Goal: Task Accomplishment & Management: Use online tool/utility

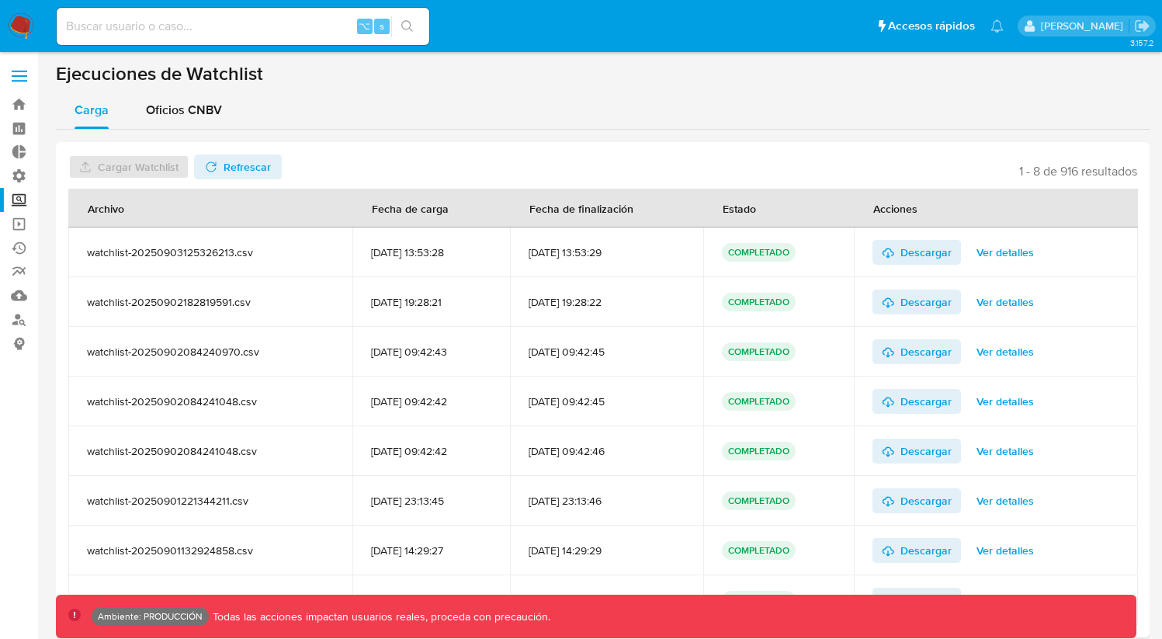
click at [19, 207] on label "Screening" at bounding box center [92, 200] width 185 height 24
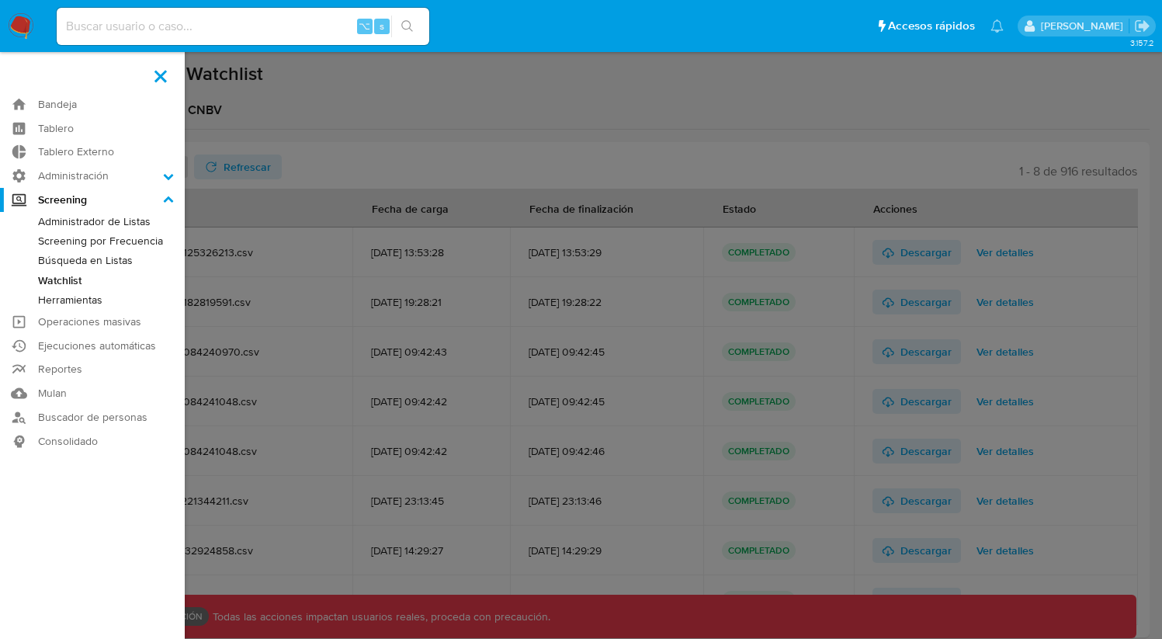
click at [0, 0] on input "Screening" at bounding box center [0, 0] width 0 height 0
click at [95, 260] on link "Búsqueda en Listas" at bounding box center [92, 260] width 185 height 19
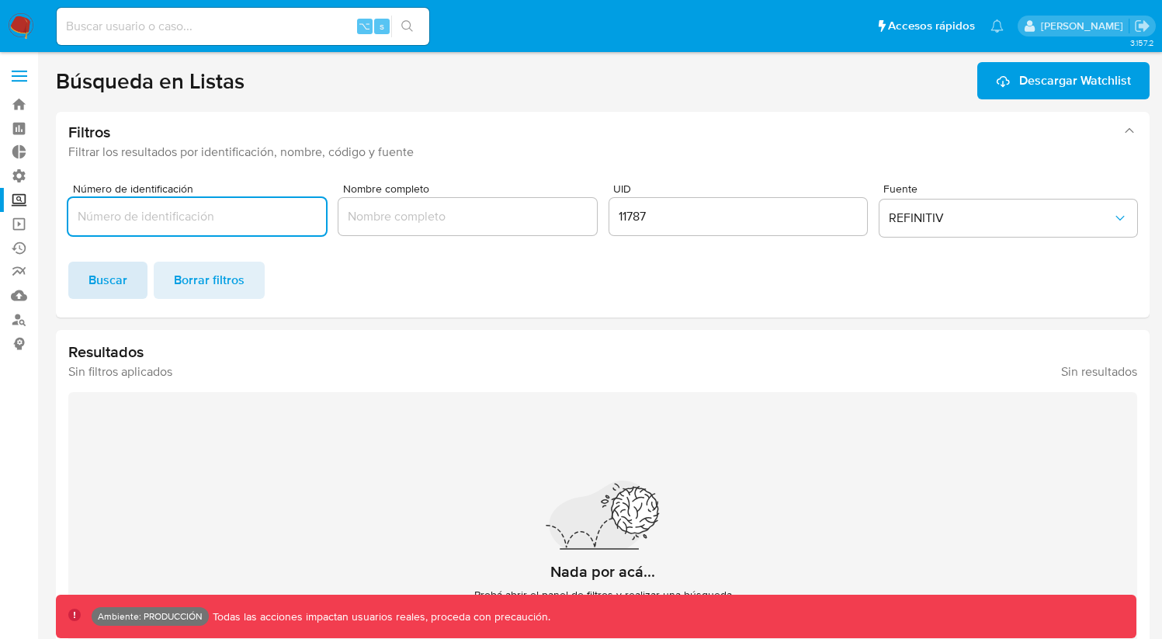
click at [92, 279] on span "Buscar" at bounding box center [108, 280] width 39 height 34
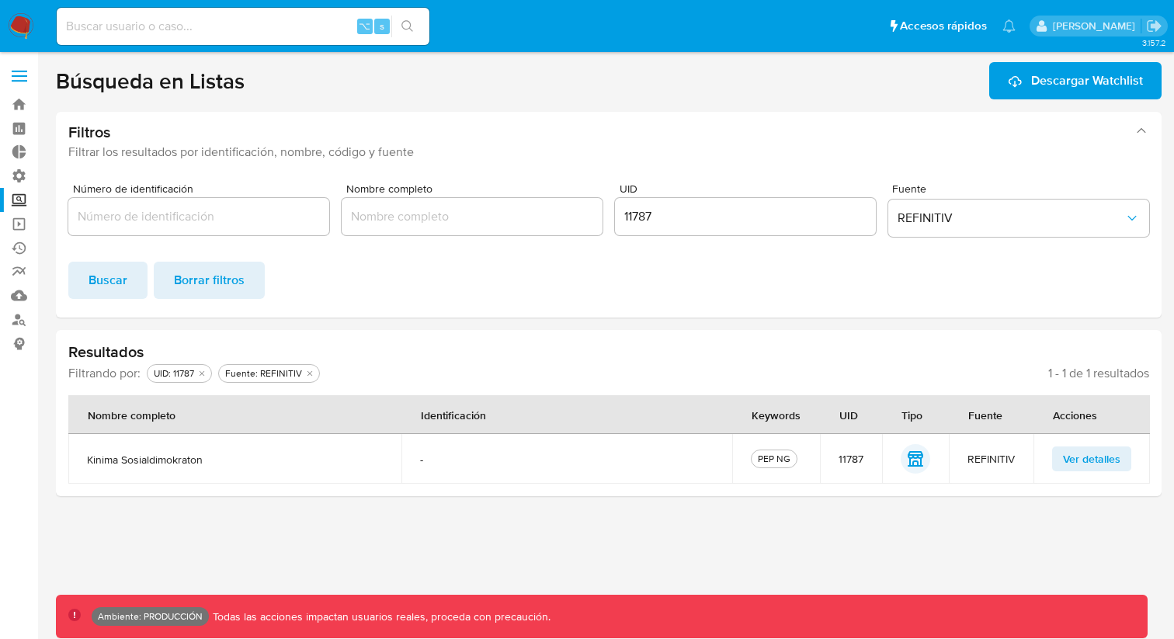
click at [1078, 460] on span "Ver detalles" at bounding box center [1091, 459] width 57 height 22
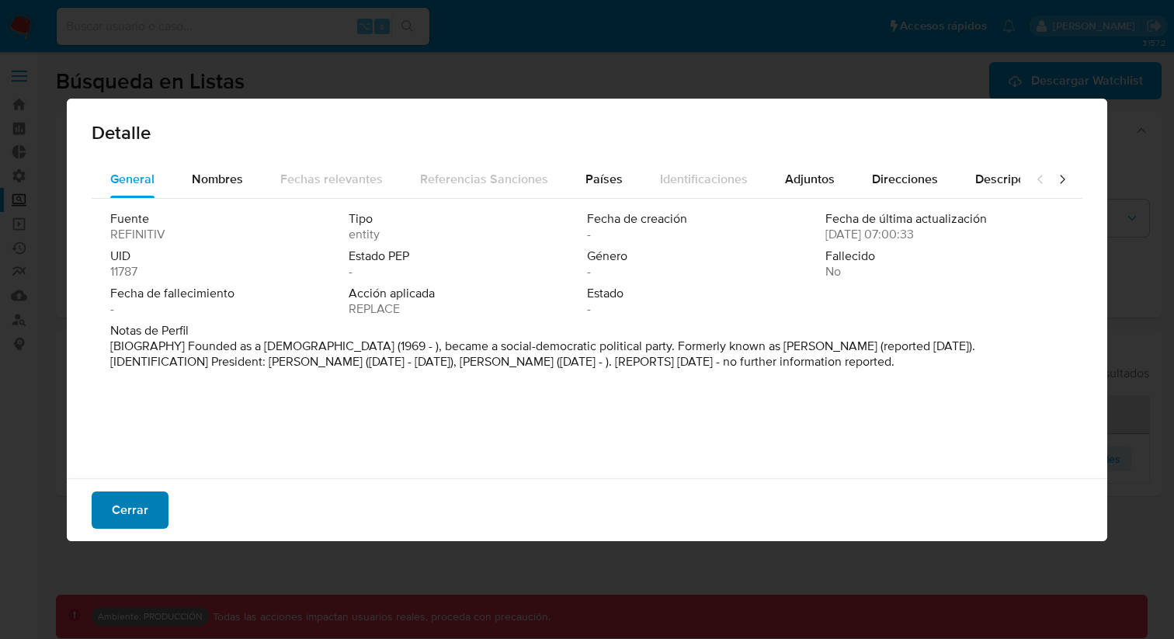
click at [152, 512] on button "Cerrar" at bounding box center [130, 509] width 77 height 37
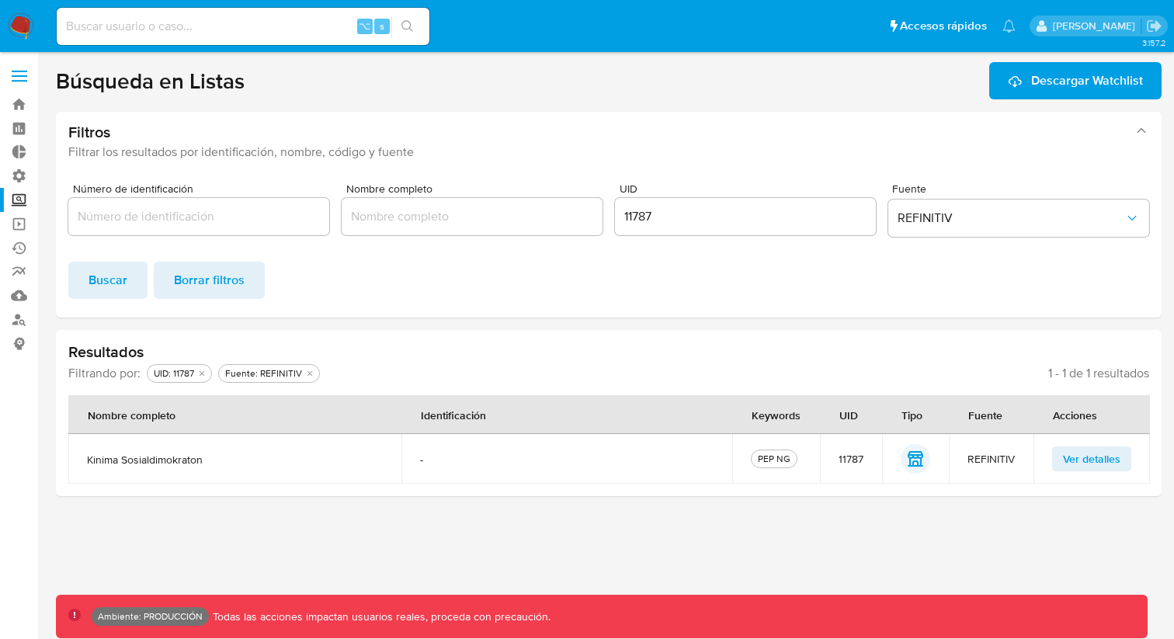
click at [636, 219] on input "11787" at bounding box center [745, 217] width 261 height 20
click at [105, 286] on span "Buscar" at bounding box center [108, 280] width 39 height 34
click at [643, 221] on input "11787" at bounding box center [745, 217] width 261 height 20
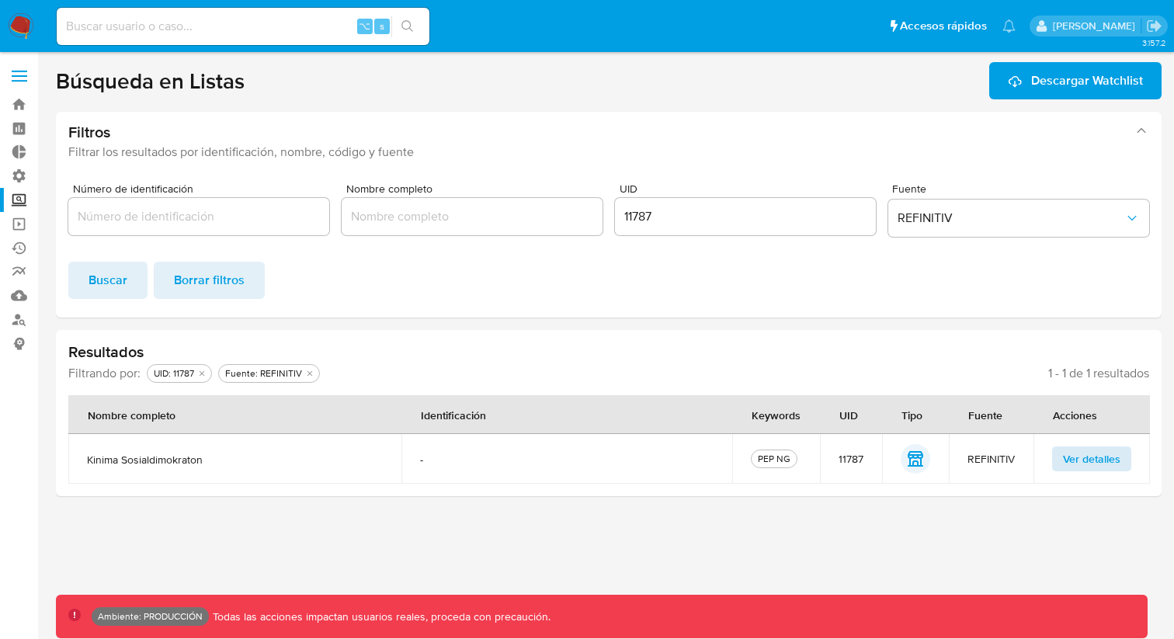
click at [1072, 463] on span "Ver detalles" at bounding box center [1091, 459] width 57 height 22
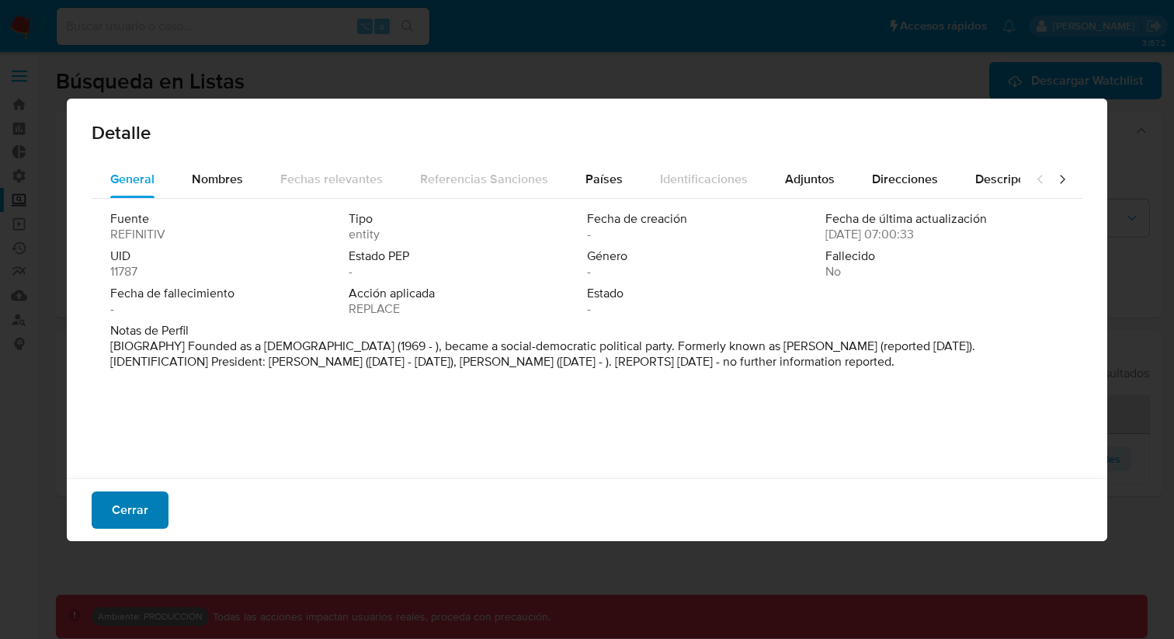
click at [131, 509] on span "Cerrar" at bounding box center [130, 510] width 36 height 34
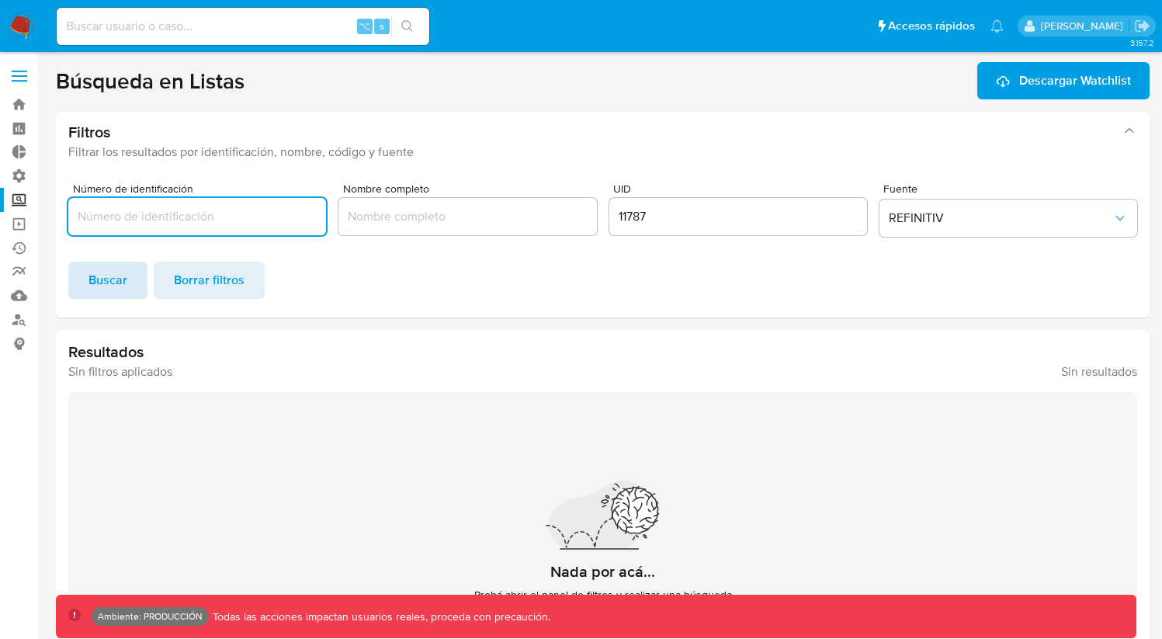
click at [127, 282] on button "Buscar" at bounding box center [107, 280] width 79 height 37
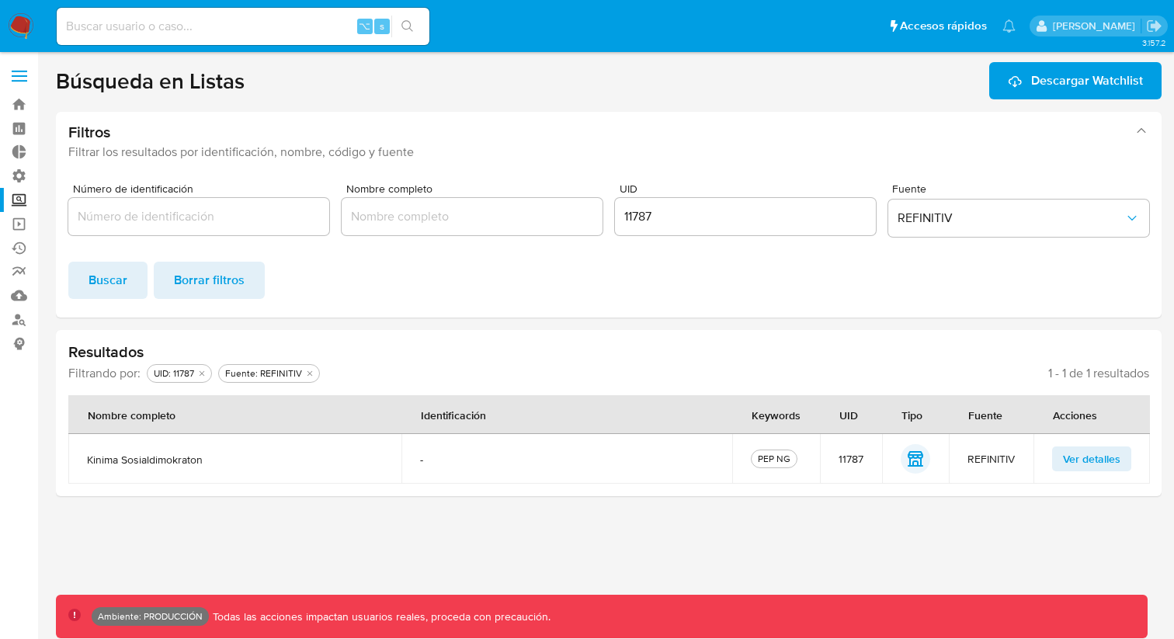
click at [1071, 456] on span "Ver detalles" at bounding box center [1091, 459] width 57 height 22
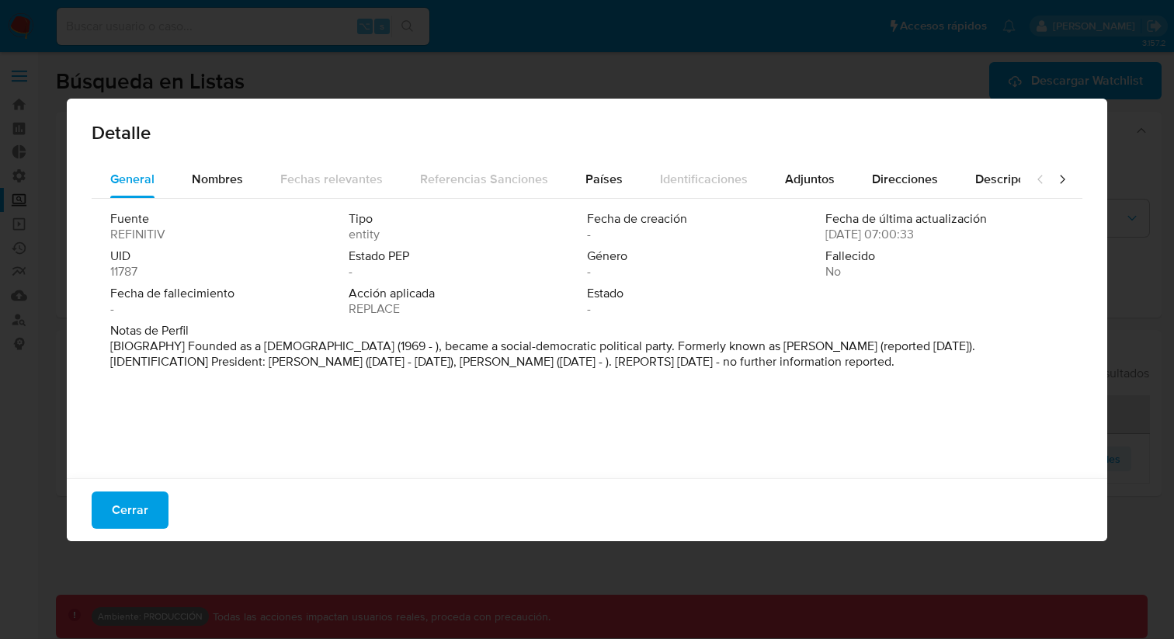
drag, startPoint x: 818, startPoint y: 227, endPoint x: 974, endPoint y: 237, distance: 156.3
click at [974, 237] on div "Fecha de última actualización [DATE] 07:00:33" at bounding box center [944, 226] width 238 height 31
drag, startPoint x: 874, startPoint y: 235, endPoint x: 945, endPoint y: 239, distance: 70.8
click at [965, 236] on div "Fecha de última actualización [DATE] 07:00:33" at bounding box center [944, 226] width 238 height 31
drag, startPoint x: 896, startPoint y: 234, endPoint x: 973, endPoint y: 234, distance: 76.9
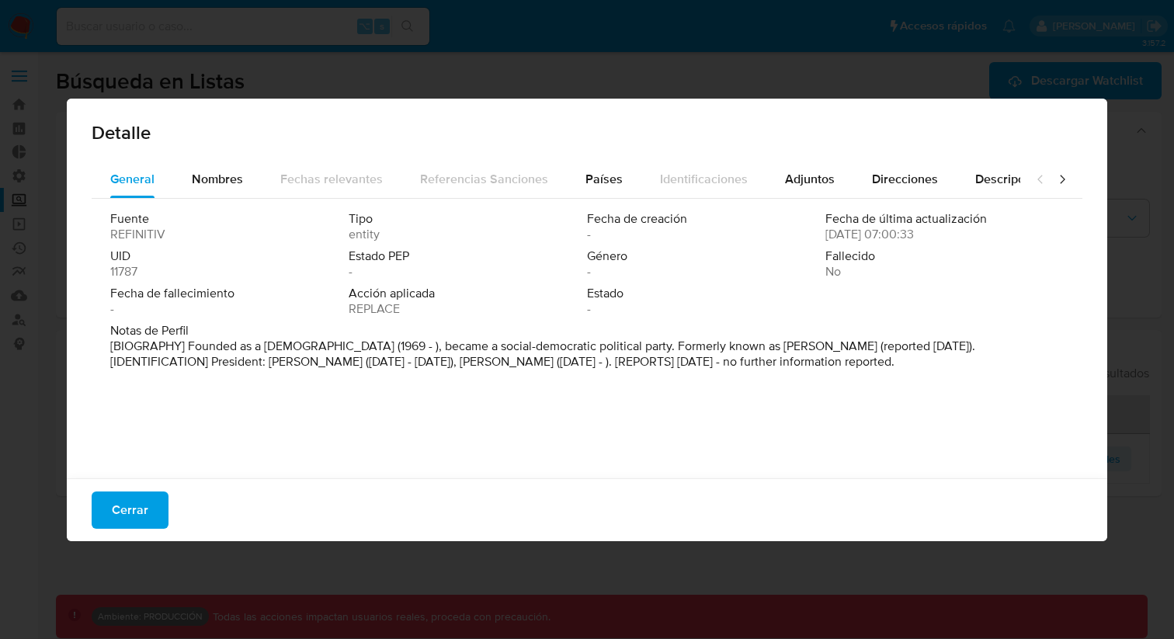
click at [973, 234] on div "Fecha de última actualización [DATE] 07:00:33" at bounding box center [944, 226] width 238 height 31
click at [231, 184] on span "Nombres" at bounding box center [217, 179] width 51 height 18
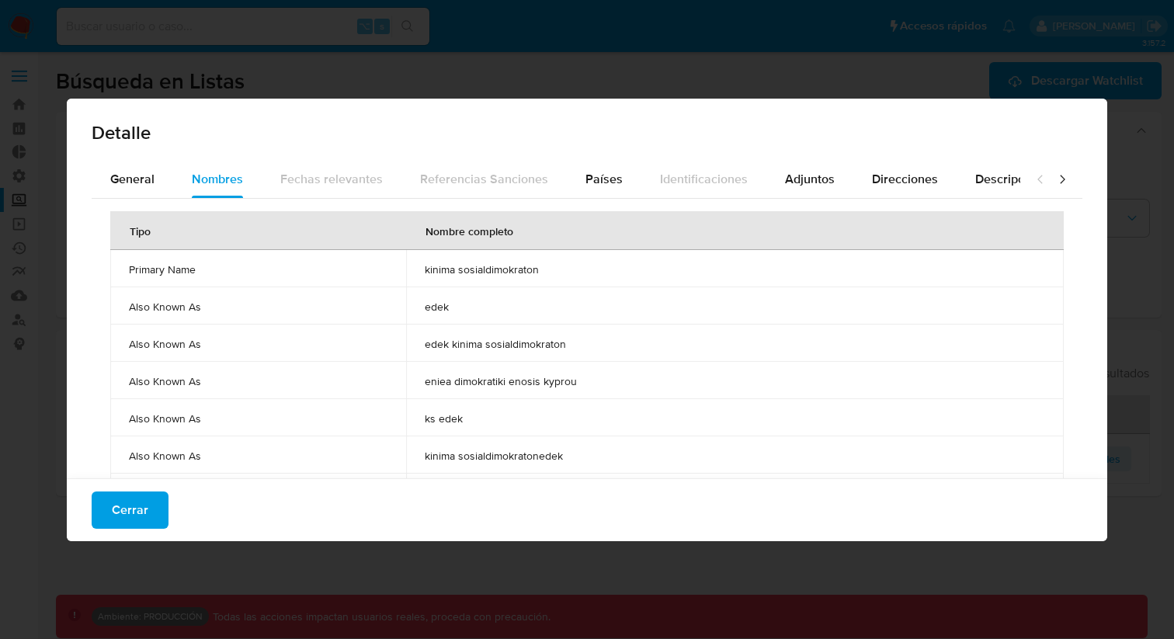
drag, startPoint x: 502, startPoint y: 265, endPoint x: 533, endPoint y: 273, distance: 31.5
click at [543, 266] on span "kinima sosialdimokraton" at bounding box center [735, 269] width 620 height 14
drag, startPoint x: 441, startPoint y: 306, endPoint x: 517, endPoint y: 306, distance: 76.1
click at [517, 306] on td "edek" at bounding box center [735, 305] width 658 height 37
drag, startPoint x: 473, startPoint y: 349, endPoint x: 558, endPoint y: 352, distance: 85.4
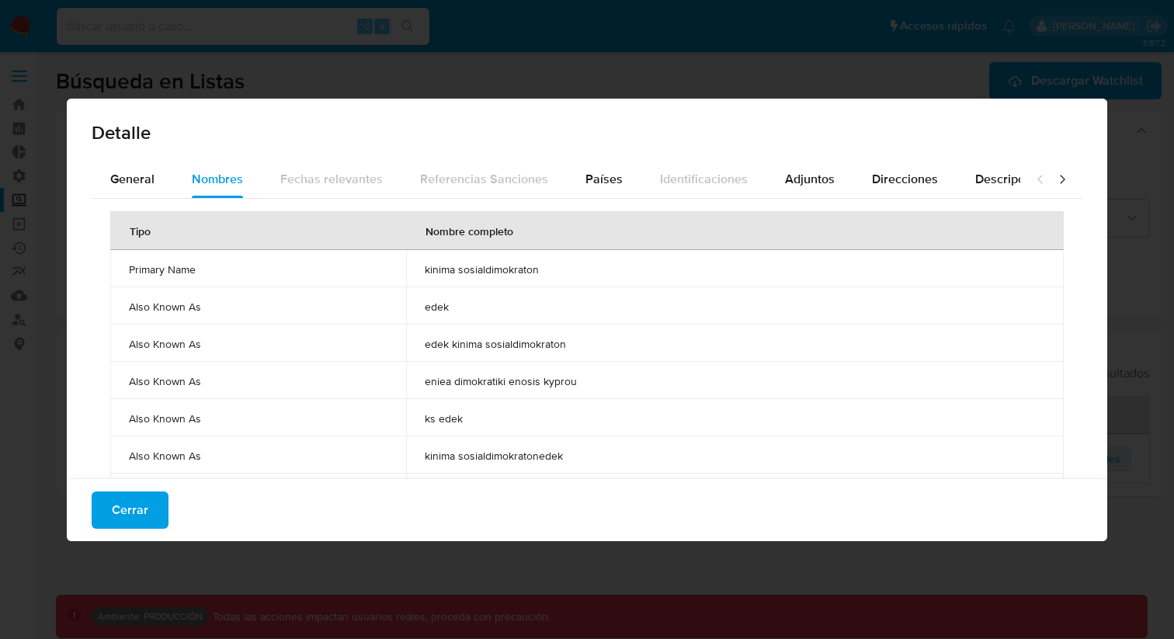
click at [557, 352] on td "edek kinima sosialdimokraton" at bounding box center [735, 343] width 658 height 37
drag, startPoint x: 493, startPoint y: 381, endPoint x: 558, endPoint y: 384, distance: 65.3
click at [558, 384] on span "eniea dimokratiki enosis kyprou" at bounding box center [735, 381] width 620 height 14
drag, startPoint x: 463, startPoint y: 418, endPoint x: 516, endPoint y: 417, distance: 52.8
click at [516, 417] on span "ks edek" at bounding box center [735, 418] width 620 height 14
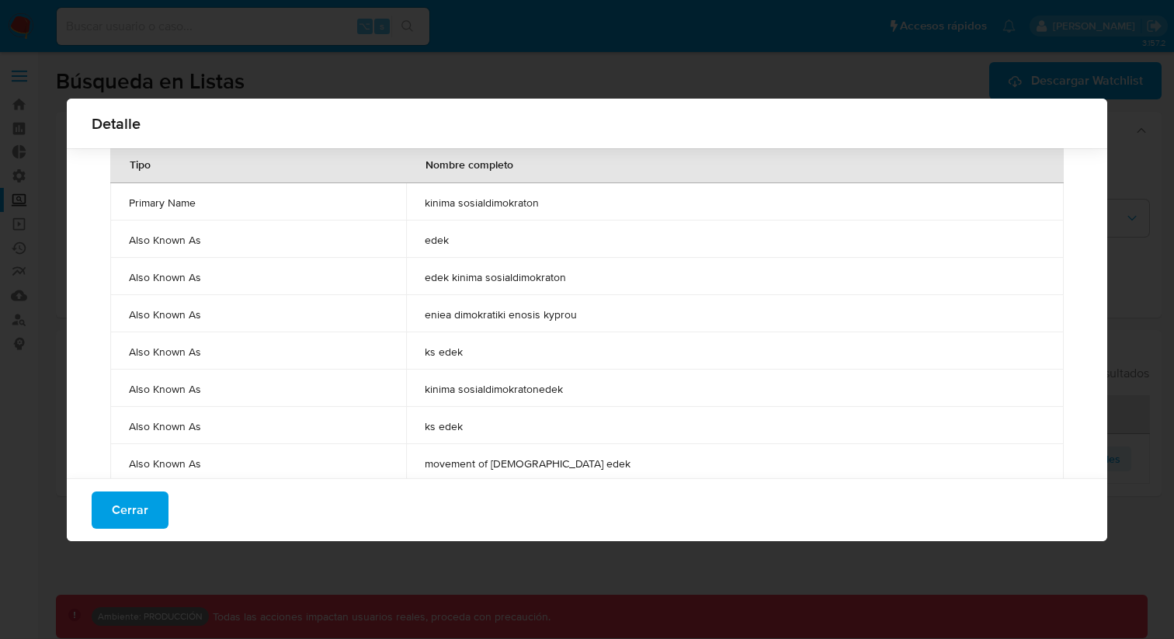
scroll to position [64, 0]
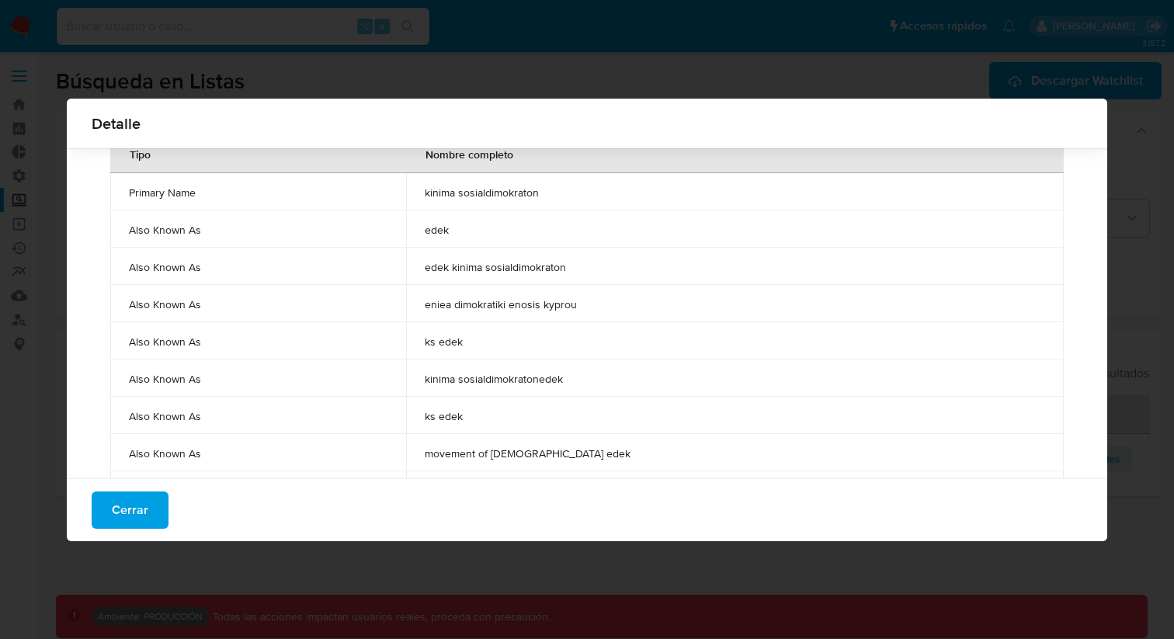
drag, startPoint x: 461, startPoint y: 386, endPoint x: 519, endPoint y: 386, distance: 58.2
click at [527, 384] on td "kinima sosialdimokratonedek" at bounding box center [735, 377] width 658 height 37
drag, startPoint x: 456, startPoint y: 415, endPoint x: 495, endPoint y: 417, distance: 39.6
click at [496, 416] on span "ks edek" at bounding box center [735, 416] width 620 height 14
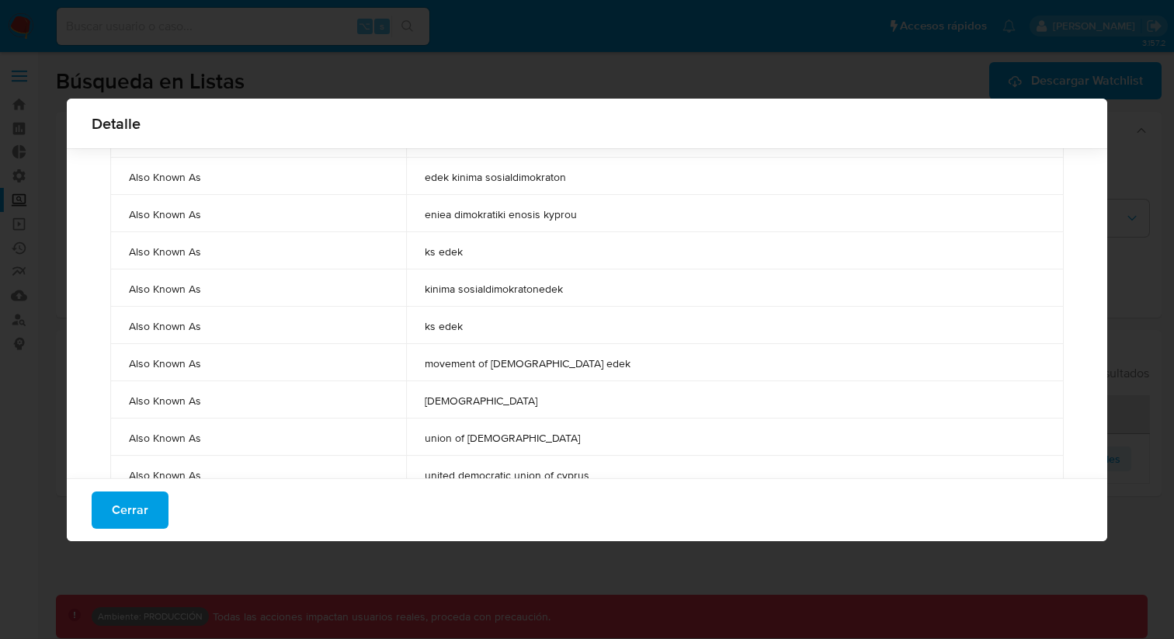
scroll to position [174, 0]
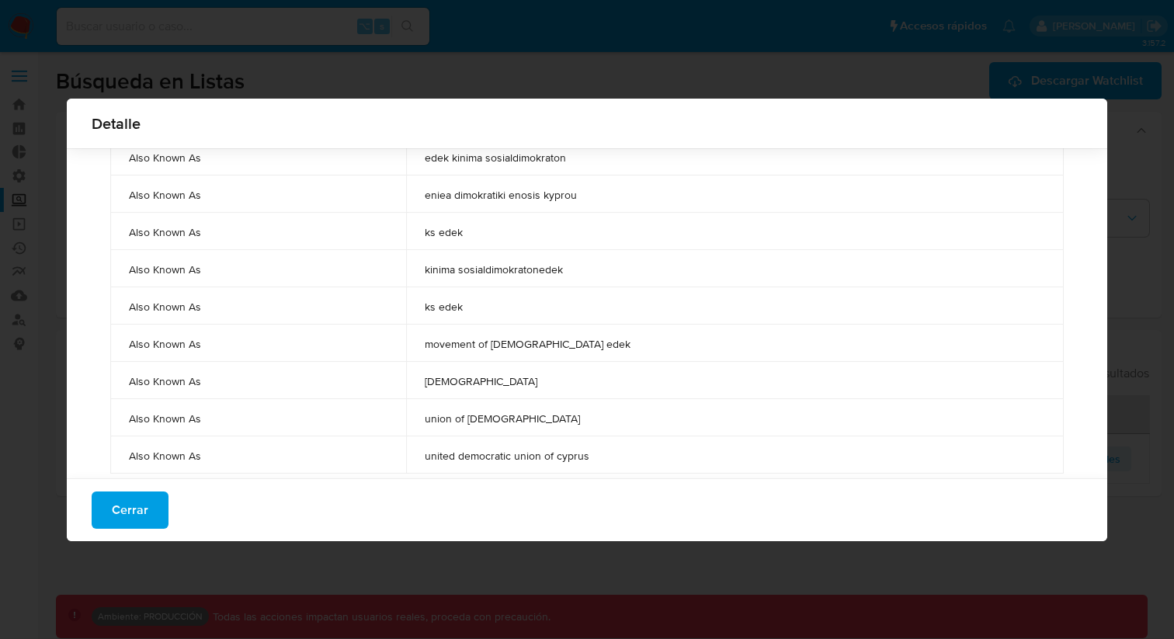
drag, startPoint x: 474, startPoint y: 347, endPoint x: 543, endPoint y: 352, distance: 69.3
click at [543, 352] on td "movement of [DEMOGRAPHIC_DATA] edek" at bounding box center [735, 343] width 658 height 37
drag, startPoint x: 473, startPoint y: 385, endPoint x: 551, endPoint y: 385, distance: 78.4
click at [551, 385] on span "[DEMOGRAPHIC_DATA]" at bounding box center [735, 381] width 620 height 14
drag, startPoint x: 491, startPoint y: 423, endPoint x: 531, endPoint y: 437, distance: 42.7
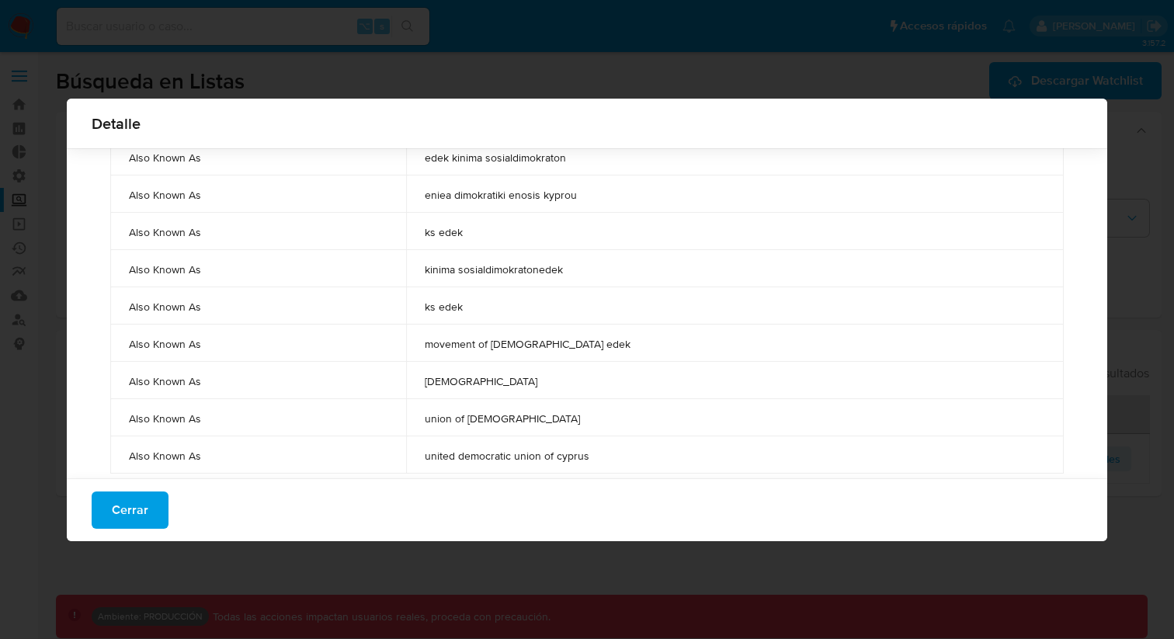
click at [549, 423] on span "union of [DEMOGRAPHIC_DATA]" at bounding box center [735, 418] width 620 height 14
drag, startPoint x: 494, startPoint y: 457, endPoint x: 553, endPoint y: 457, distance: 59.0
click at [559, 457] on span "united democratic union of cyprus" at bounding box center [735, 456] width 620 height 14
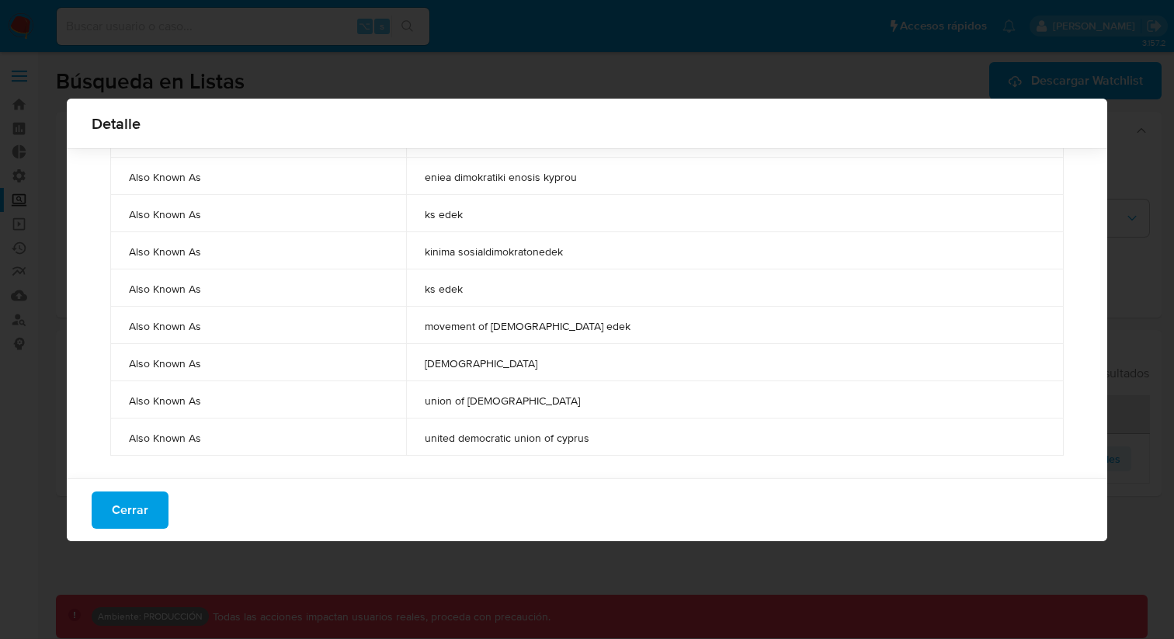
scroll to position [194, 0]
